Goal: Task Accomplishment & Management: Manage account settings

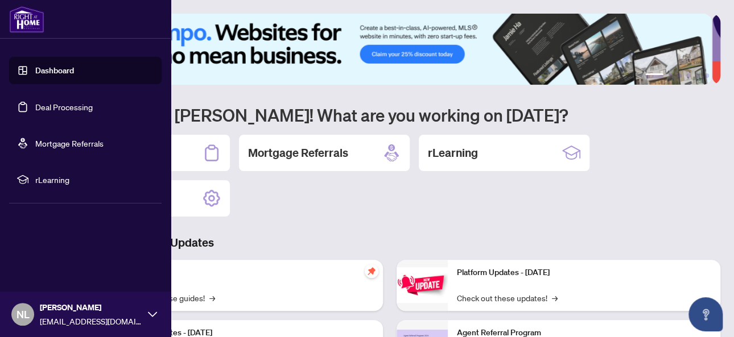
click at [57, 106] on link "Deal Processing" at bounding box center [63, 107] width 57 height 10
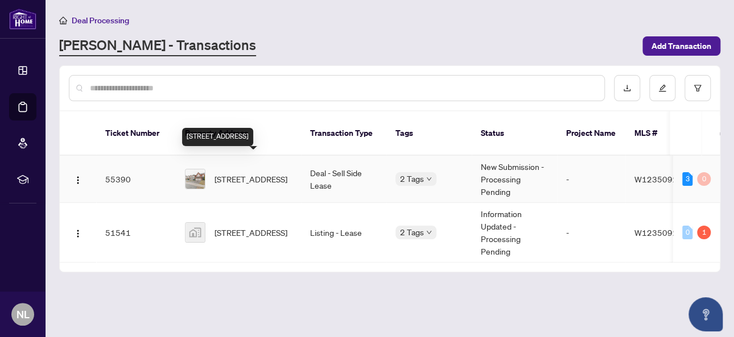
click at [241, 173] on span "[STREET_ADDRESS]" at bounding box center [250, 179] width 73 height 13
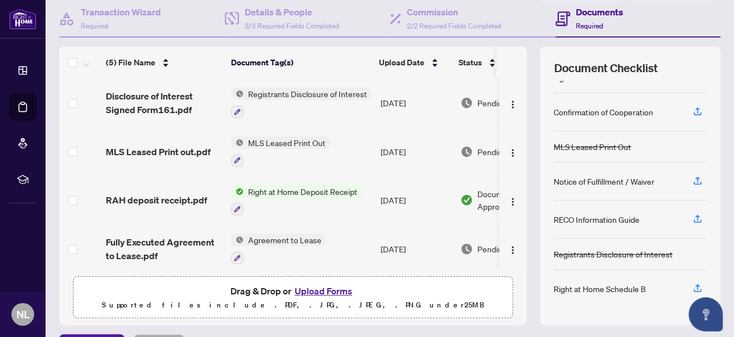
scroll to position [114, 0]
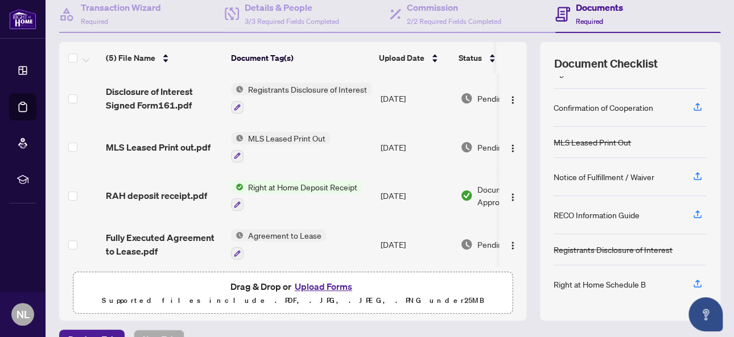
click at [340, 285] on button "Upload Forms" at bounding box center [323, 286] width 64 height 15
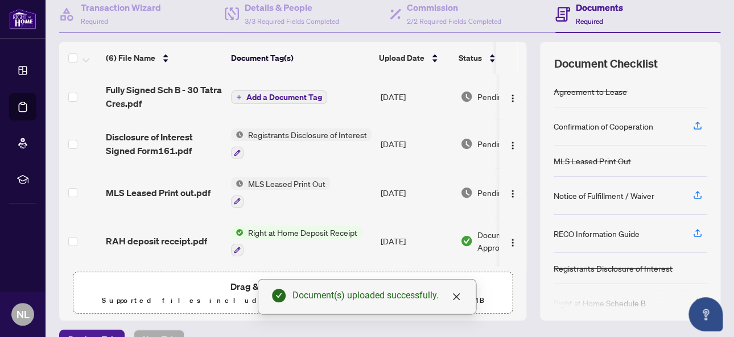
click at [295, 90] on button "Add a Document Tag" at bounding box center [279, 97] width 96 height 14
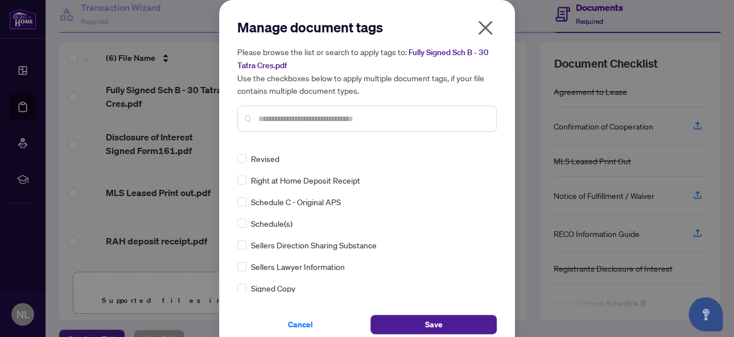
scroll to position [0, 0]
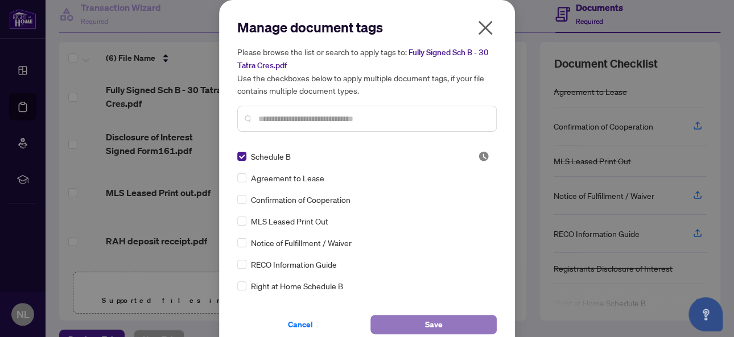
click at [436, 326] on span "Save" at bounding box center [434, 325] width 18 height 18
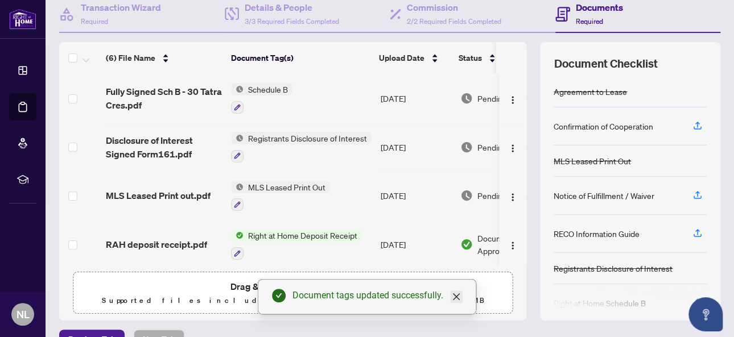
click at [455, 299] on icon "close" at bounding box center [456, 296] width 9 height 9
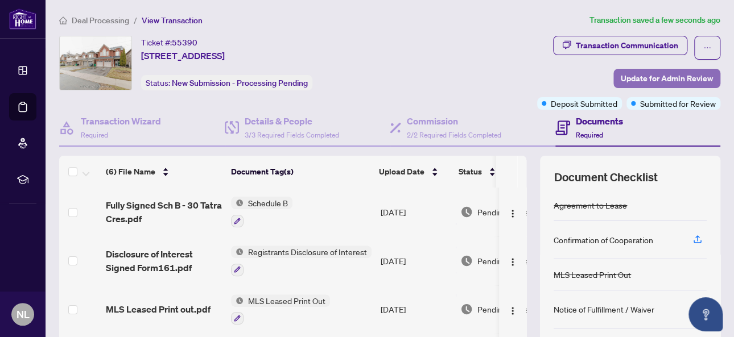
click at [676, 69] on span "Update for Admin Review" at bounding box center [667, 78] width 92 height 18
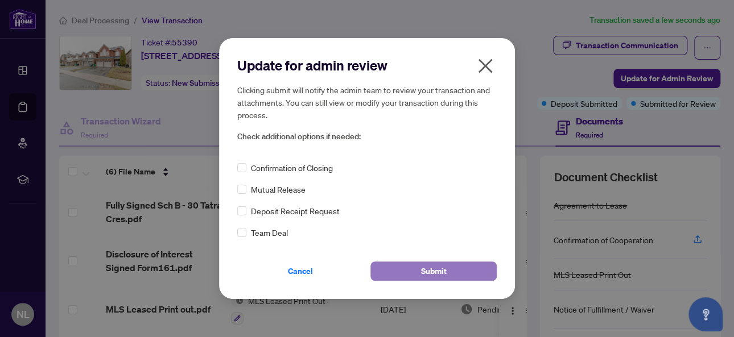
click at [407, 274] on button "Submit" at bounding box center [433, 271] width 126 height 19
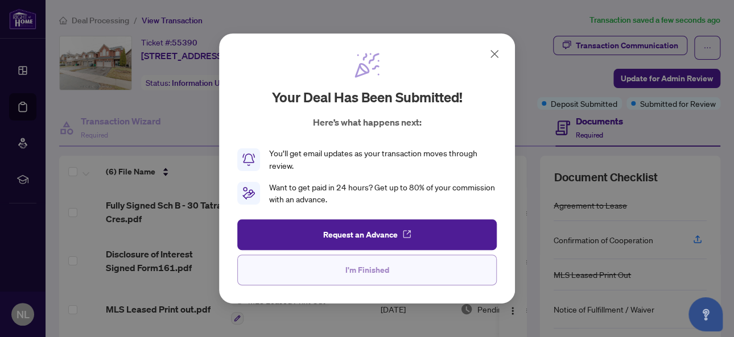
click at [377, 263] on span "I'm Finished" at bounding box center [367, 270] width 44 height 18
